Goal: Find specific page/section: Find specific page/section

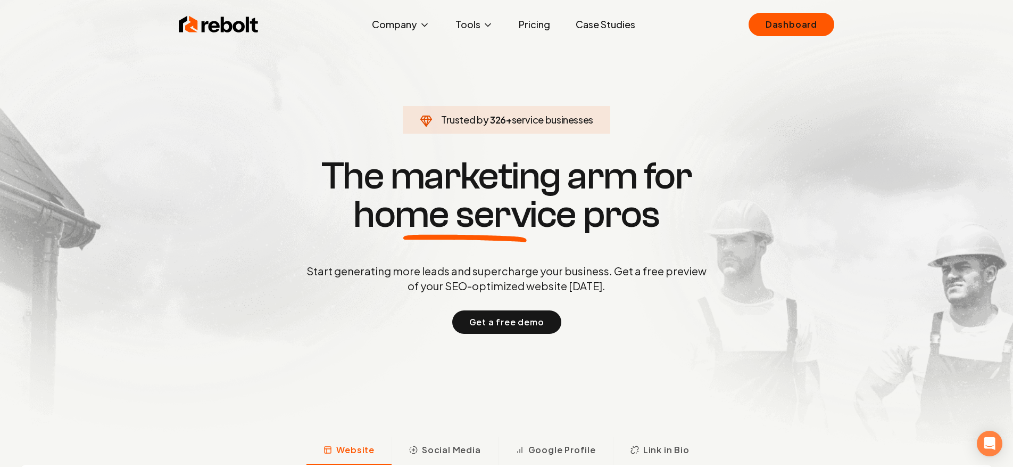
click at [772, 13] on link "Dashboard" at bounding box center [791, 24] width 86 height 23
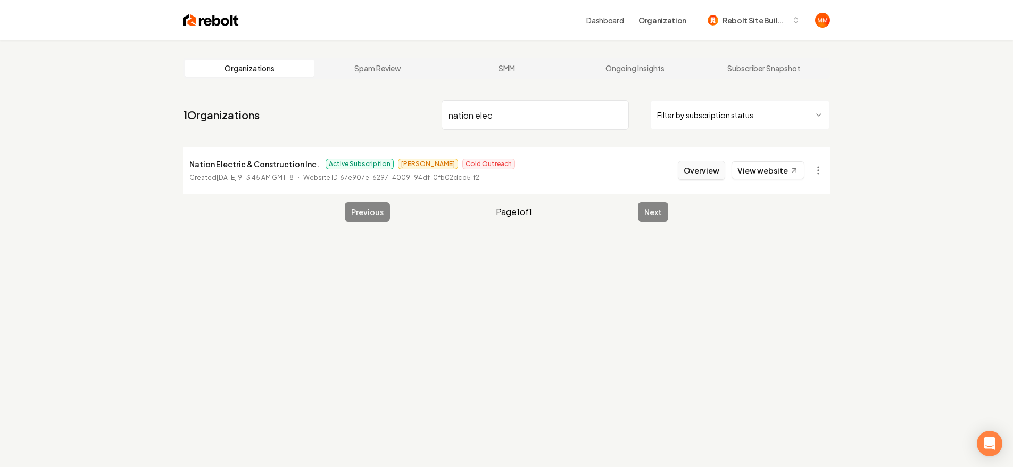
type input "nation elec"
click at [709, 172] on button "Overview" at bounding box center [701, 170] width 47 height 19
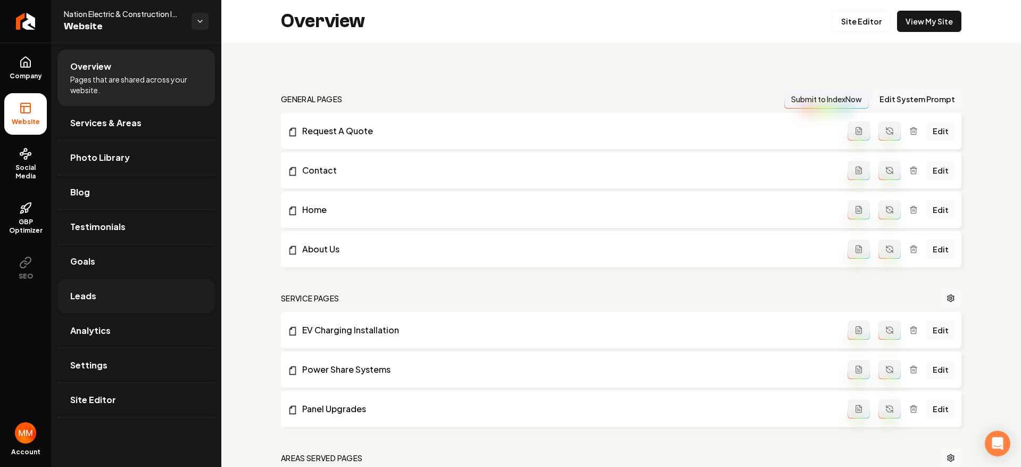
click at [154, 289] on link "Leads" at bounding box center [135, 296] width 157 height 34
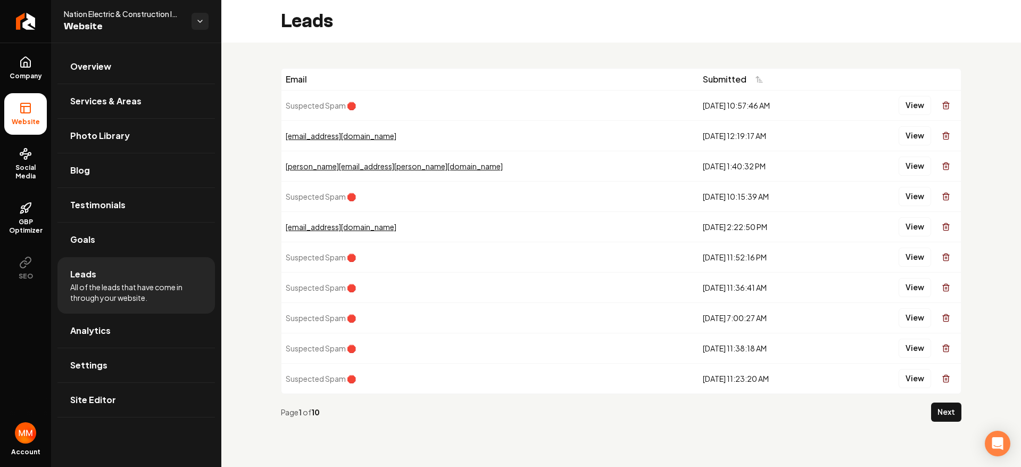
click at [954, 417] on button "Next" at bounding box center [946, 411] width 30 height 19
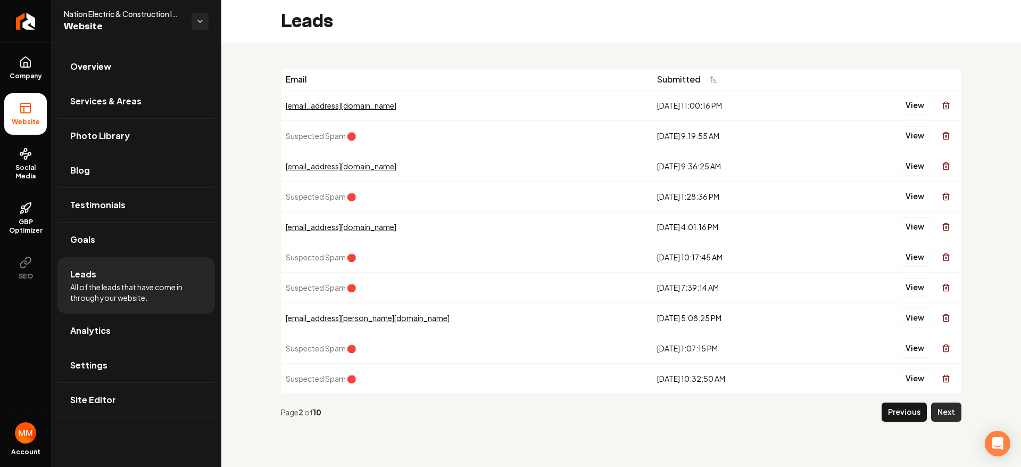
click at [952, 412] on button "Next" at bounding box center [946, 411] width 30 height 19
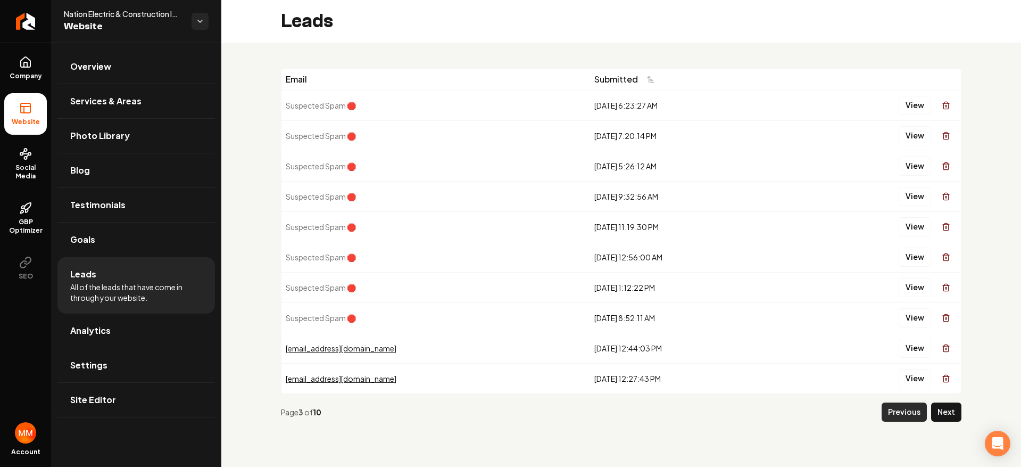
click at [911, 418] on button "Previous" at bounding box center [903, 411] width 45 height 19
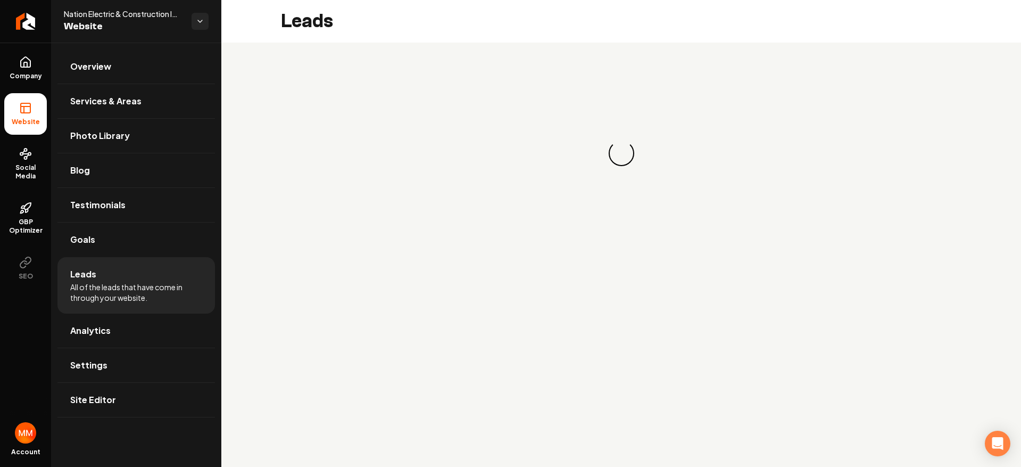
click at [911, 418] on main "Leads Loading... Loading..." at bounding box center [621, 233] width 800 height 467
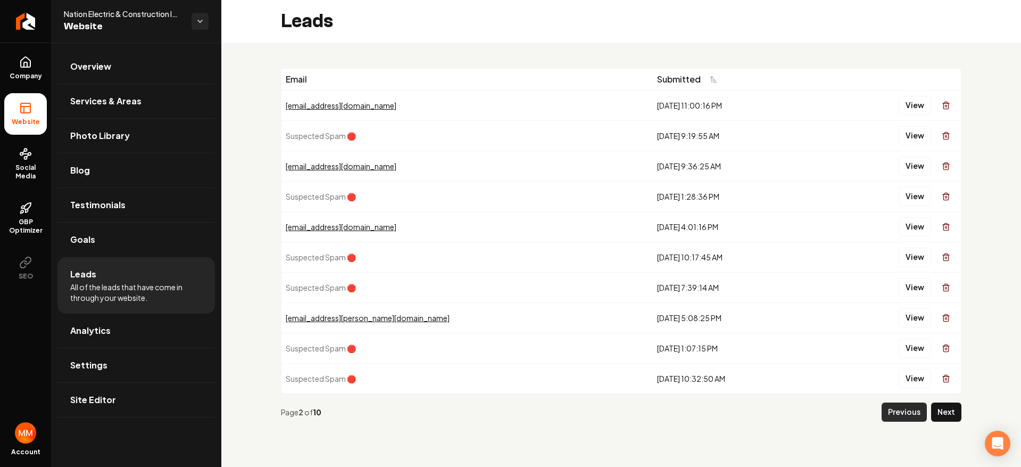
click at [911, 418] on button "Previous" at bounding box center [903, 411] width 45 height 19
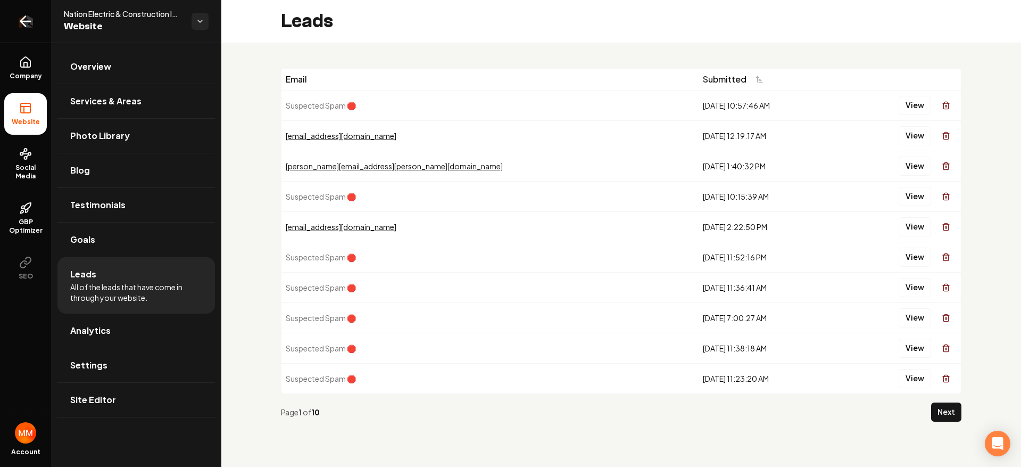
click at [23, 23] on icon "Return to dashboard" at bounding box center [25, 21] width 17 height 17
